Goal: Task Accomplishment & Management: Use online tool/utility

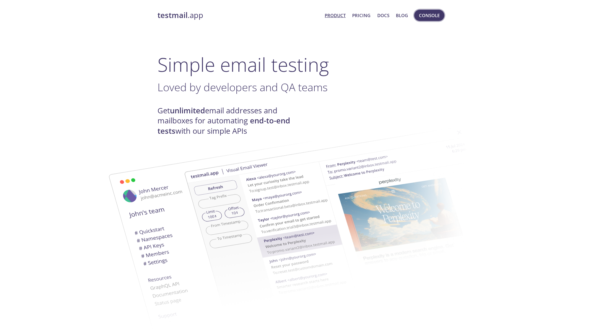
click at [424, 14] on span "Console" at bounding box center [429, 16] width 21 height 8
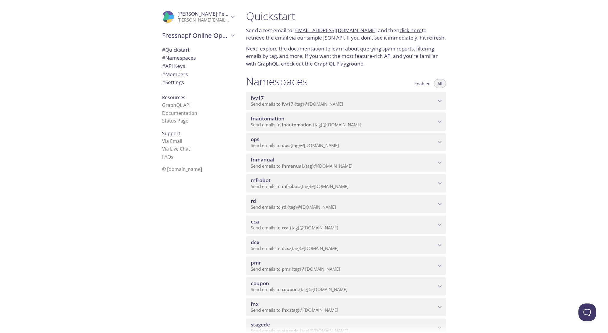
click at [312, 127] on span "Send emails to fnautomation . {tag} @[DOMAIN_NAME]" at bounding box center [306, 125] width 111 height 6
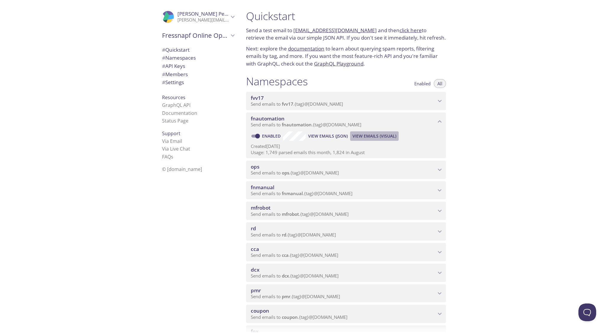
click at [369, 137] on span "View Emails (Visual)" at bounding box center [374, 136] width 44 height 7
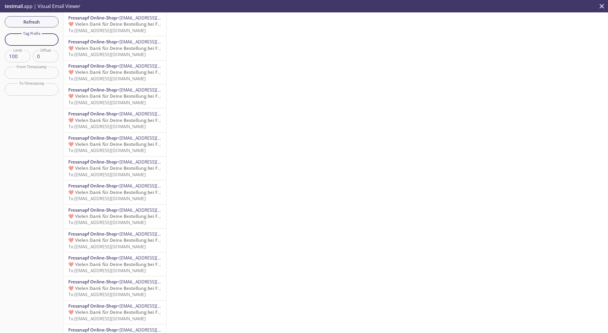
click at [36, 39] on input "text" at bounding box center [32, 39] width 54 height 12
paste input "[DOMAIN_NAME]"
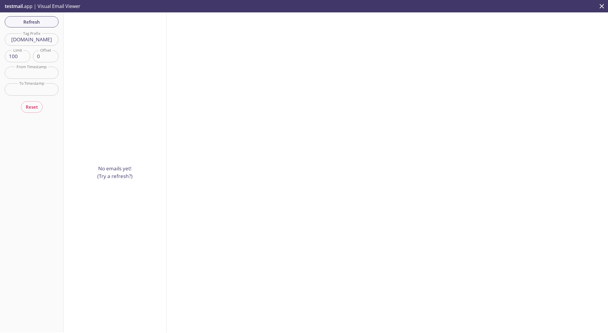
click at [43, 43] on input "[DOMAIN_NAME]" at bounding box center [32, 39] width 54 height 12
click at [43, 42] on input "[DOMAIN_NAME]" at bounding box center [32, 39] width 54 height 12
type input "generated"
click at [40, 21] on span "Refresh" at bounding box center [31, 22] width 44 height 8
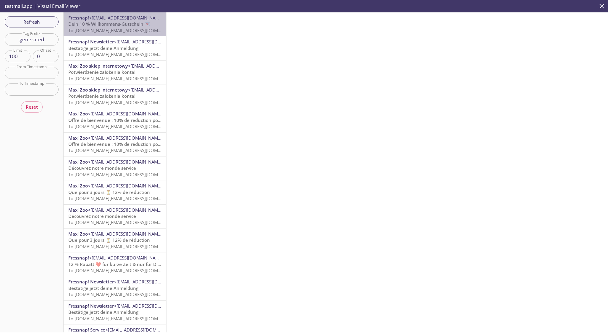
click at [118, 33] on span "To: [DOMAIN_NAME][EMAIL_ADDRESS][DOMAIN_NAME]" at bounding box center [124, 30] width 112 height 6
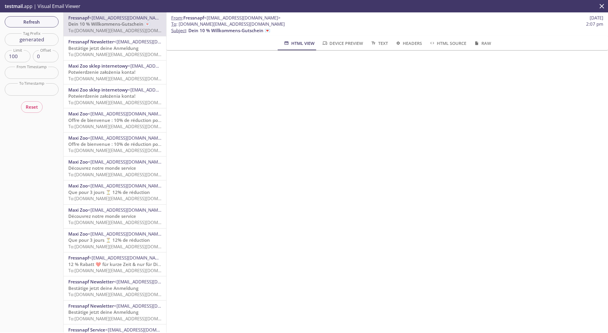
click at [120, 51] on span "Bestätige jetzt deine Anmeldung" at bounding box center [103, 48] width 70 height 6
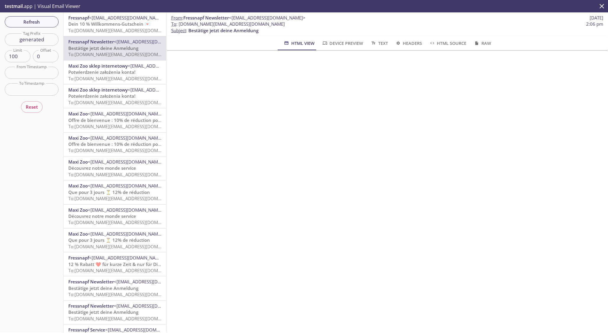
click at [98, 80] on span "To: [DOMAIN_NAME][EMAIL_ADDRESS][DOMAIN_NAME]" at bounding box center [124, 79] width 112 height 6
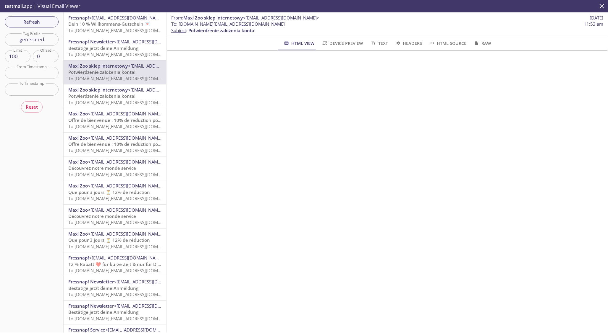
click at [104, 96] on span "Potwierdzenie założenia konta!" at bounding box center [101, 96] width 67 height 6
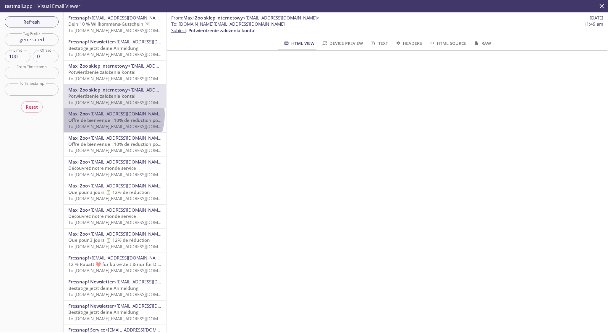
click at [105, 115] on span "<[EMAIL_ADDRESS][DOMAIN_NAME]>" at bounding box center [126, 114] width 77 height 6
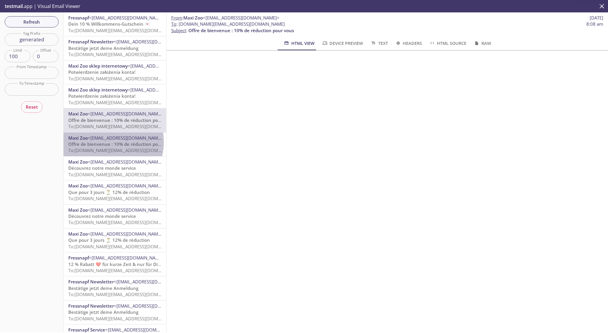
click at [104, 142] on span "Offre de bienvenue : 10% de réduction pour vous" at bounding box center [121, 144] width 106 height 6
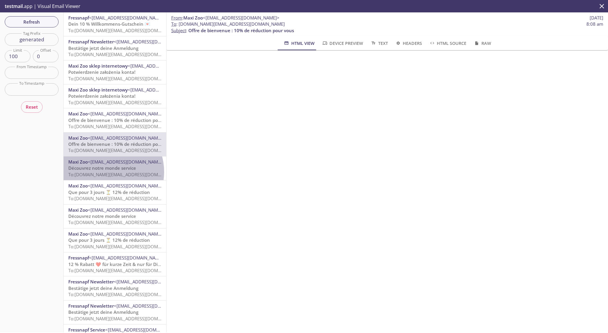
click at [104, 172] on span "To: [DOMAIN_NAME][EMAIL_ADDRESS][DOMAIN_NAME]" at bounding box center [124, 175] width 112 height 6
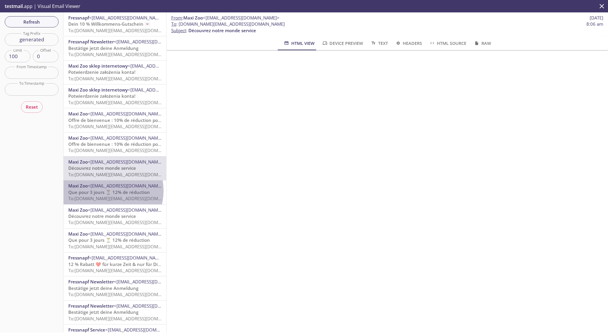
click at [103, 191] on span "Que pour 3 jours ⏳ 12% de réduction" at bounding box center [109, 192] width 82 height 6
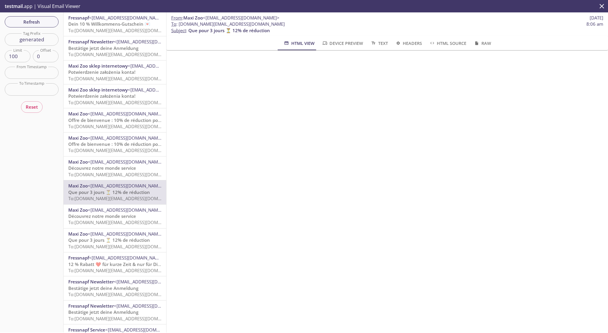
click at [109, 213] on span "Découvrez notre monde service" at bounding box center [102, 216] width 68 height 6
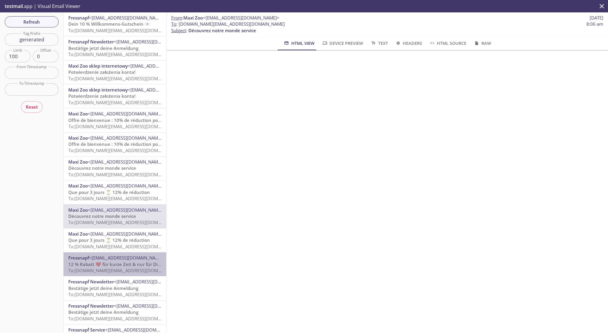
click at [128, 264] on span "12 % Rabatt ❤️ für kurze Zeit & nur für Dich" at bounding box center [115, 265] width 94 height 6
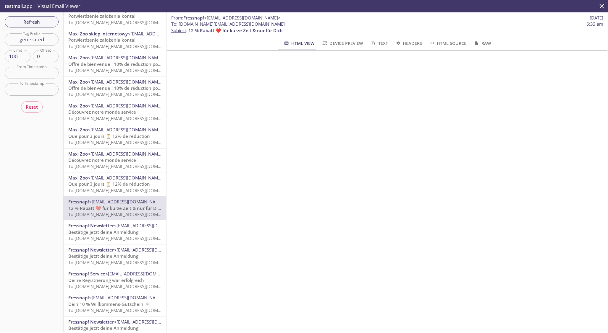
scroll to position [91, 0]
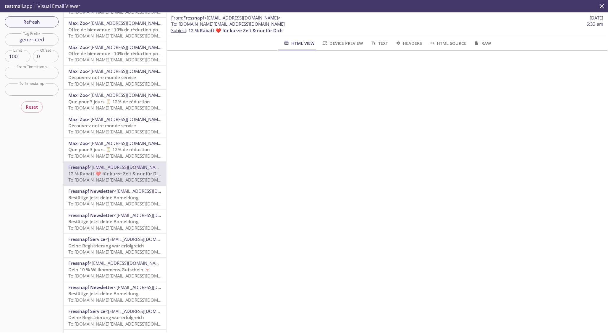
click at [41, 75] on input "text" at bounding box center [32, 73] width 54 height 12
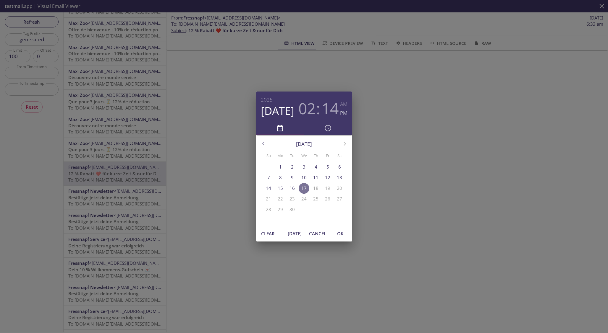
click at [303, 189] on p "17" at bounding box center [303, 188] width 5 height 6
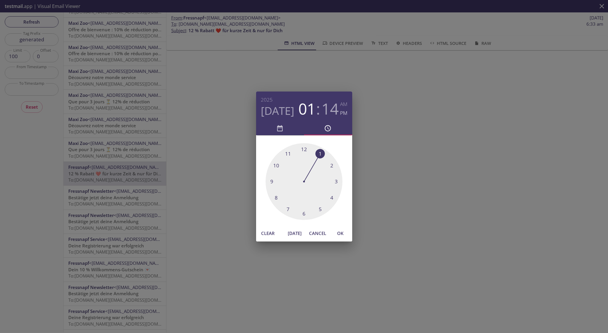
drag, startPoint x: 333, startPoint y: 162, endPoint x: 312, endPoint y: 161, distance: 21.0
click at [312, 161] on div at bounding box center [303, 181] width 77 height 77
click at [339, 232] on span "OK" at bounding box center [340, 234] width 14 height 8
type input "[DATE] 1:14 pm"
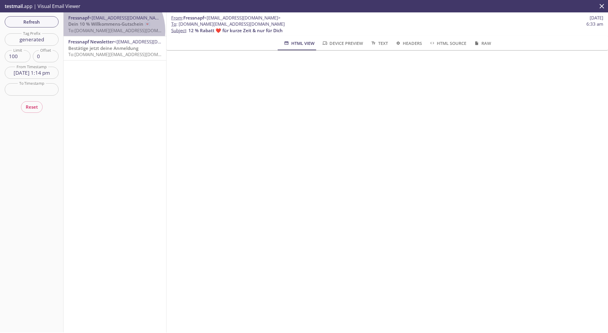
click at [112, 31] on span "To: [DOMAIN_NAME][EMAIL_ADDRESS][DOMAIN_NAME]" at bounding box center [124, 30] width 112 height 6
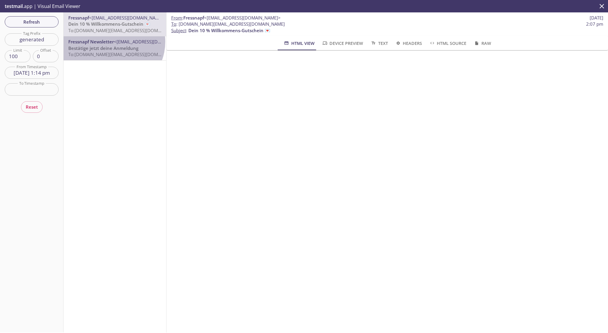
click at [111, 42] on span "Fressnapf Newsletter" at bounding box center [91, 42] width 46 height 6
